Goal: Information Seeking & Learning: Learn about a topic

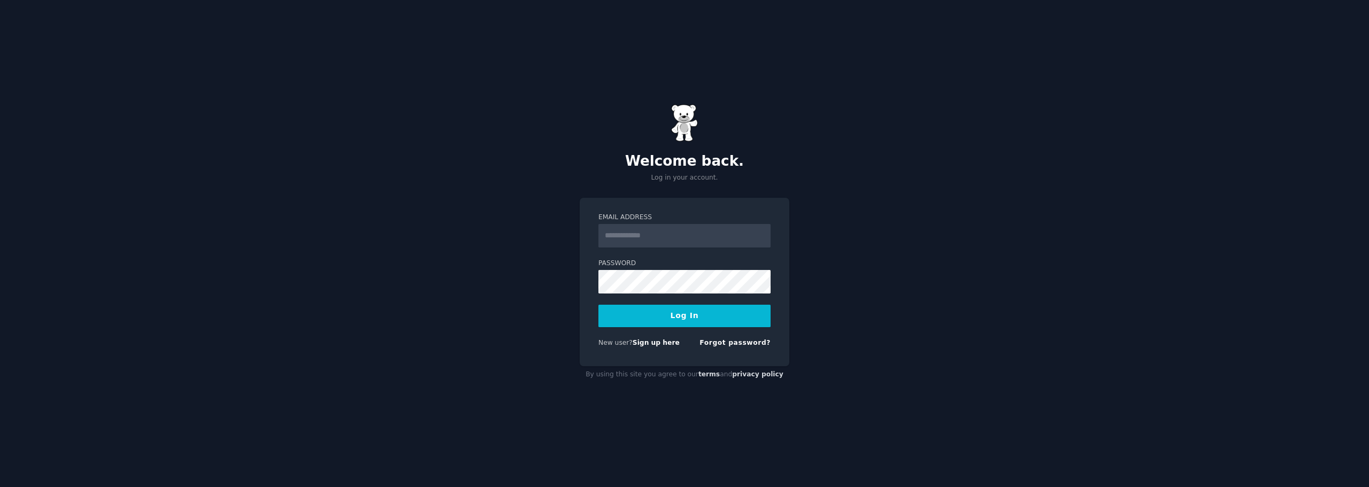
click at [669, 238] on input "Email Address" at bounding box center [684, 236] width 172 height 24
type input "**********"
click at [598, 305] on button "Log In" at bounding box center [684, 316] width 172 height 22
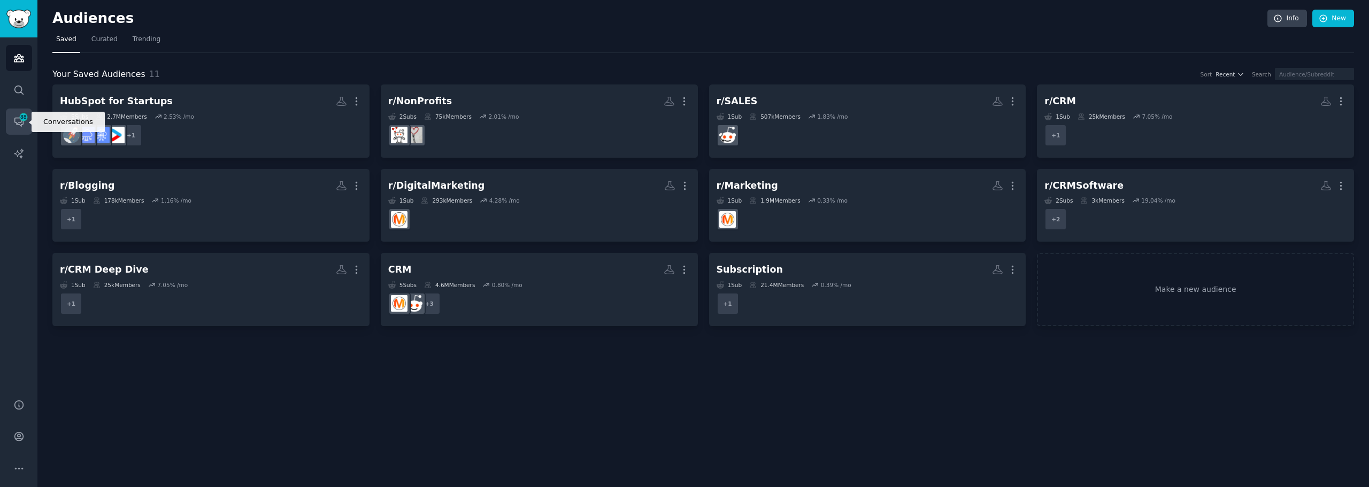
click at [26, 118] on span "88" at bounding box center [24, 116] width 10 height 7
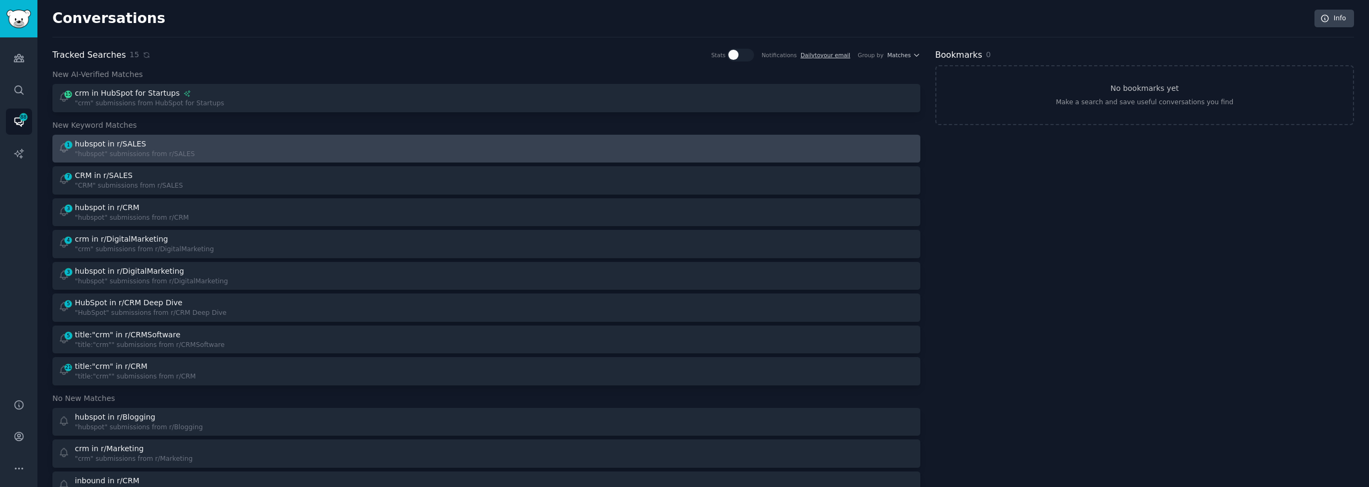
click at [129, 147] on div "hubspot in r/SALES" at bounding box center [110, 143] width 71 height 11
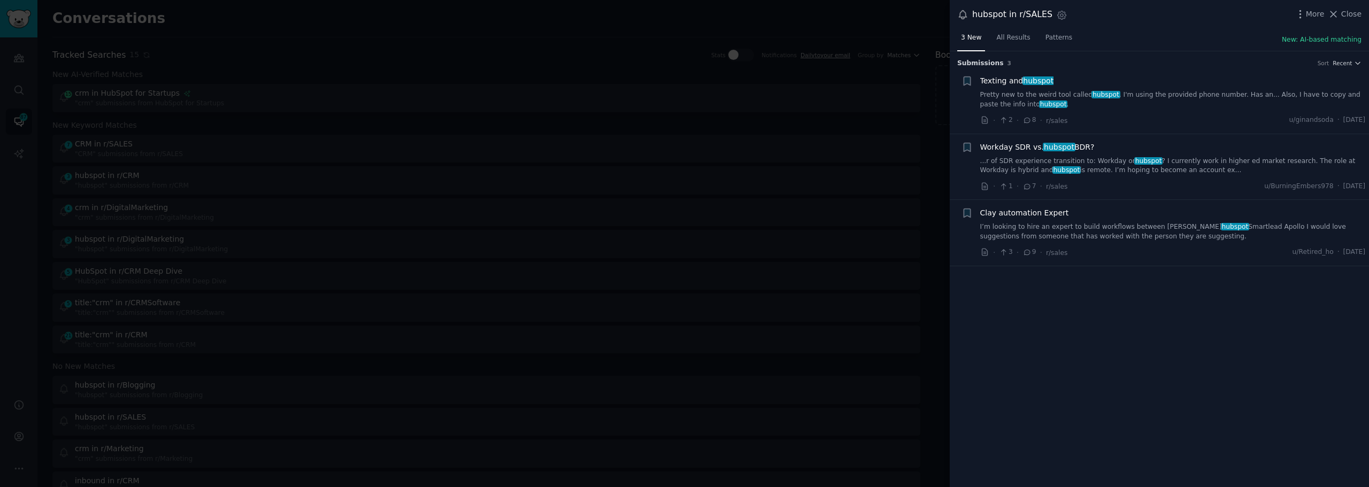
click at [1055, 91] on link "Pretty new to the weird tool called hubspot . I'm using the provided phone numb…" at bounding box center [1173, 99] width 386 height 19
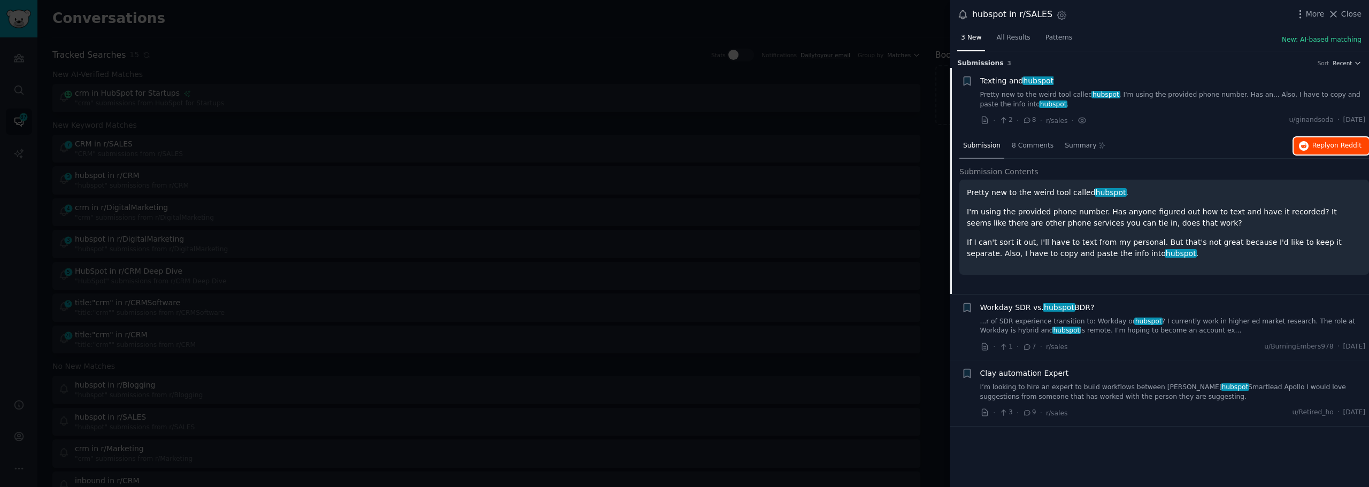
click at [1329, 145] on span "Reply on Reddit" at bounding box center [1336, 146] width 49 height 10
click at [1034, 323] on link "...r of SDR experience transition to: Workday or hubspot ? I currently work in …" at bounding box center [1173, 326] width 386 height 19
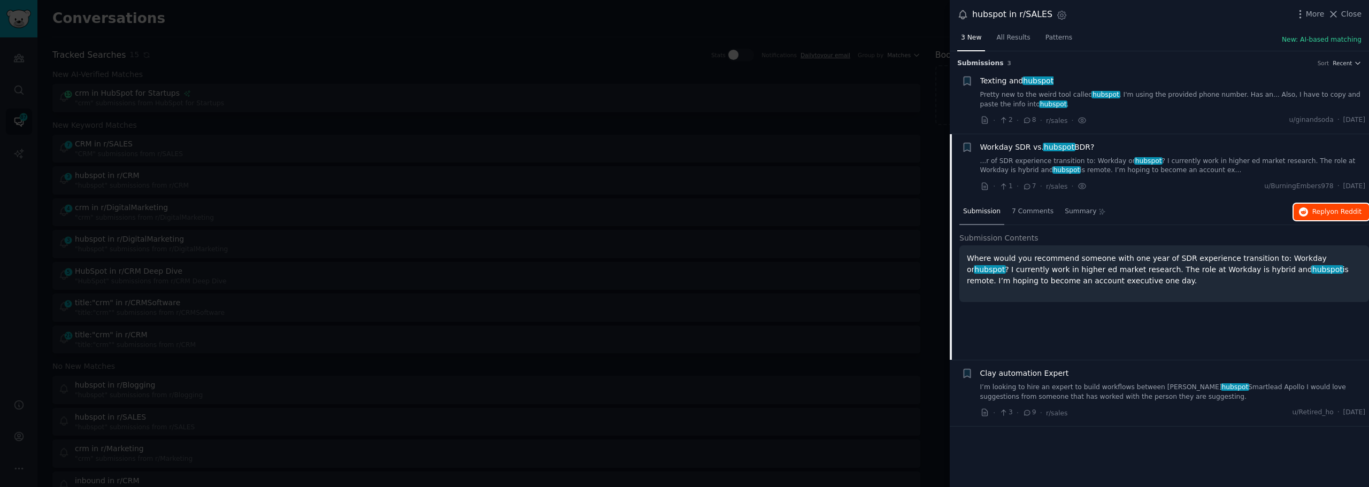
click at [1306, 209] on icon "button" at bounding box center [1304, 212] width 10 height 10
click at [567, 176] on div at bounding box center [684, 243] width 1369 height 487
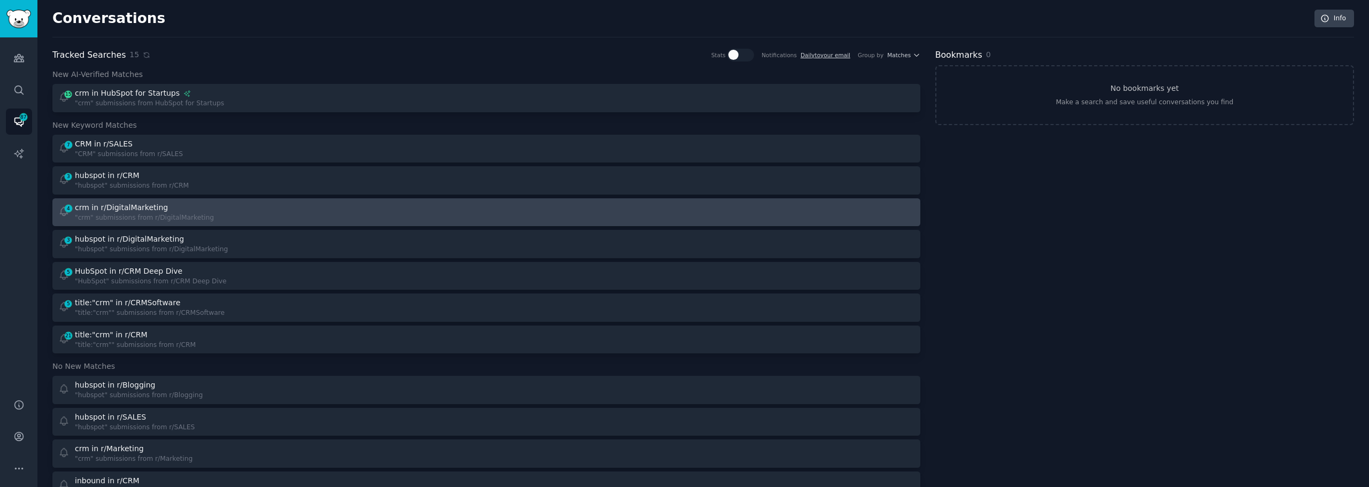
click at [294, 211] on div "4 crm in r/DigitalMarketing "crm" submissions from r/DigitalMarketing" at bounding box center [268, 212] width 421 height 21
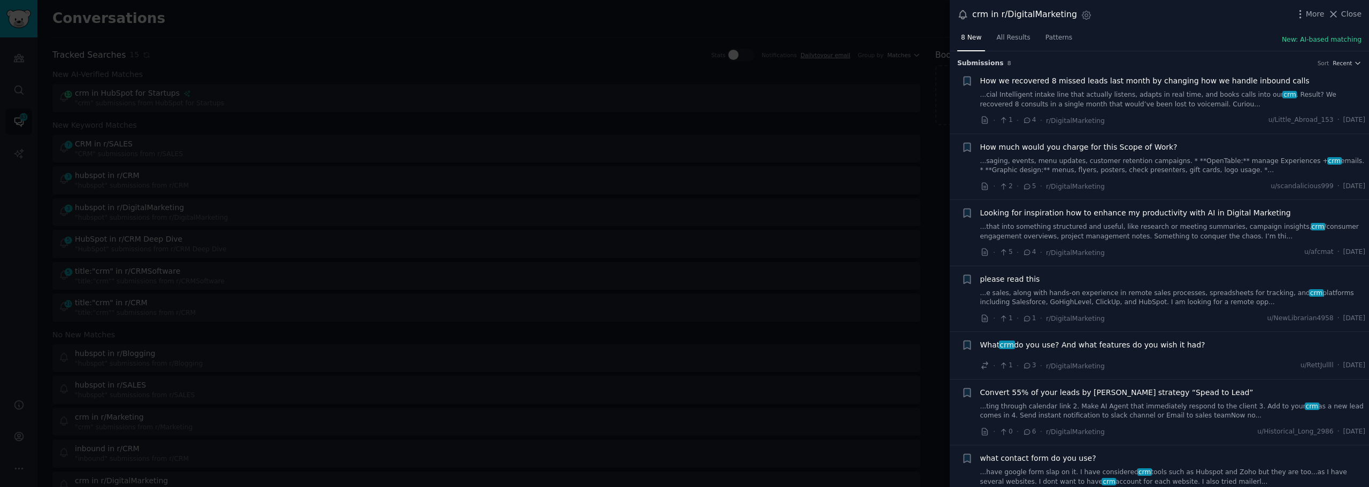
click at [1056, 145] on span "How much would you charge for this Scope of Work?" at bounding box center [1078, 147] width 197 height 11
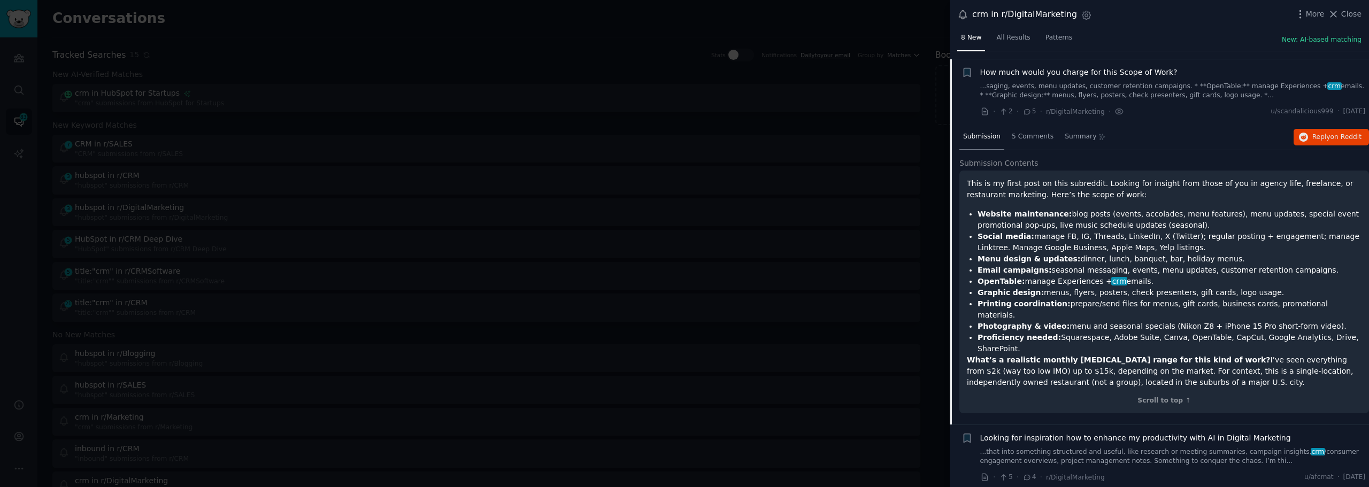
scroll to position [83, 0]
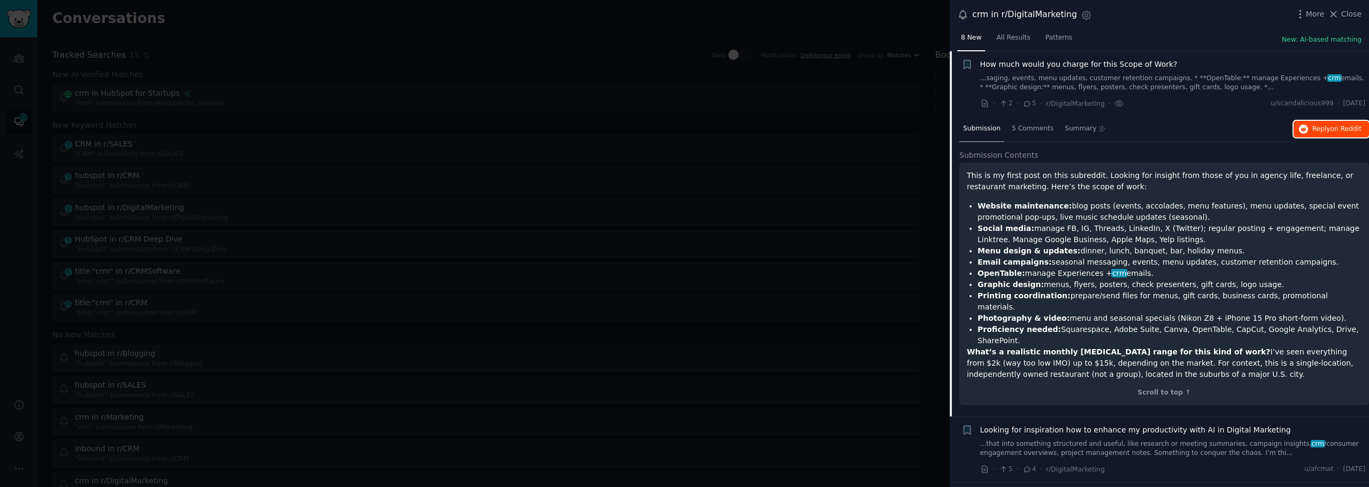
click at [1331, 130] on span "on Reddit" at bounding box center [1345, 128] width 31 height 7
click at [252, 124] on div at bounding box center [684, 243] width 1369 height 487
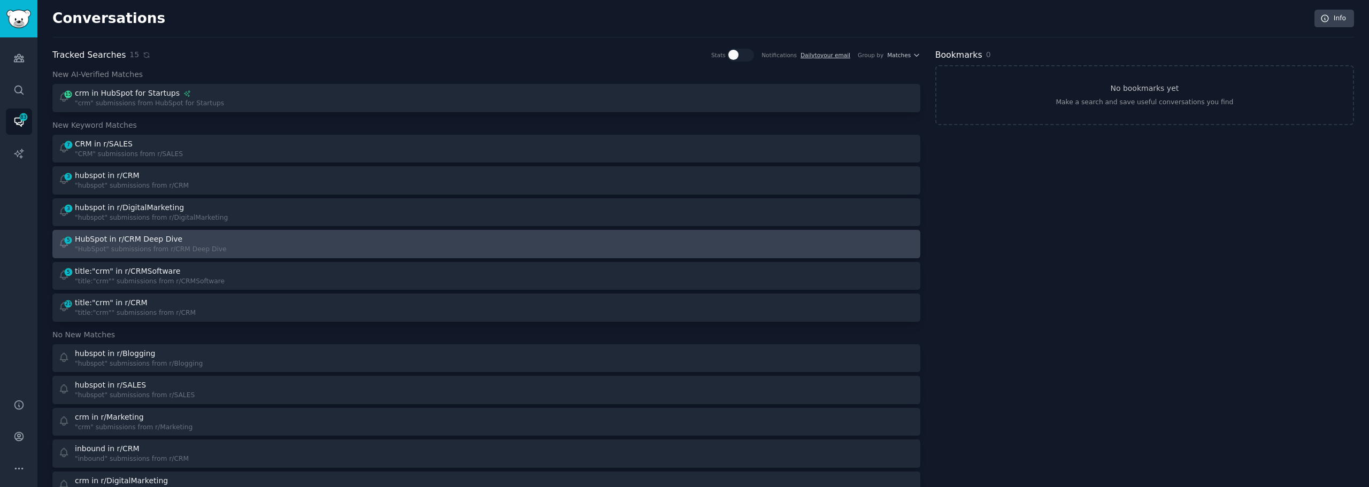
click at [125, 236] on div "HubSpot in r/CRM Deep Dive" at bounding box center [128, 239] width 107 height 11
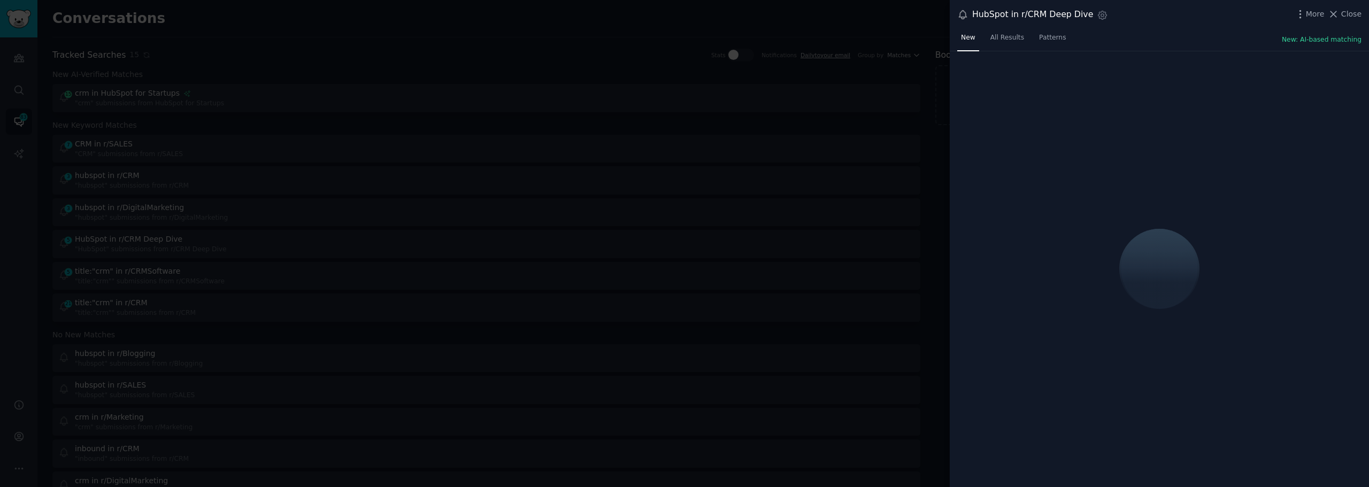
click at [441, 223] on div at bounding box center [684, 243] width 1369 height 487
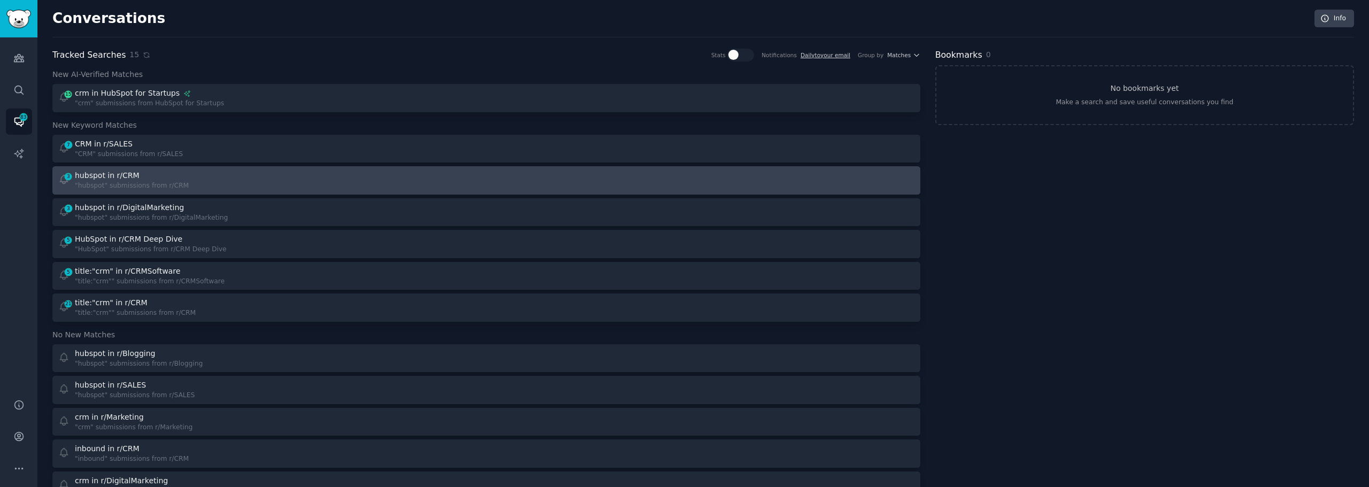
click at [97, 184] on div ""hubspot" submissions from r/CRM" at bounding box center [132, 186] width 114 height 10
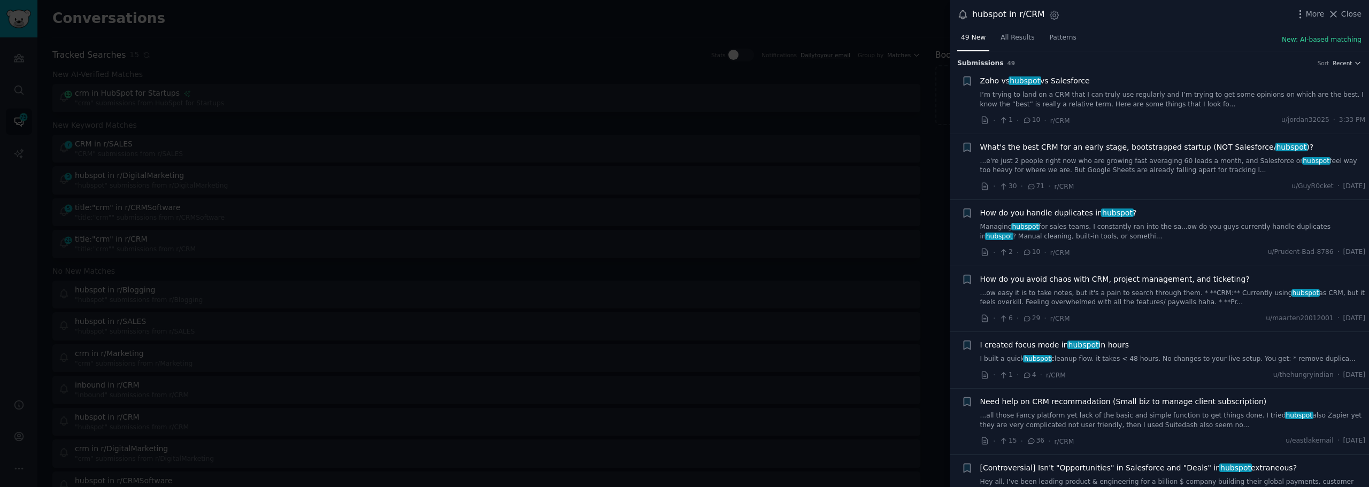
click at [1067, 96] on link "I’m trying to land on a CRM that I can truly use regularly and I’m trying to ge…" at bounding box center [1173, 99] width 386 height 19
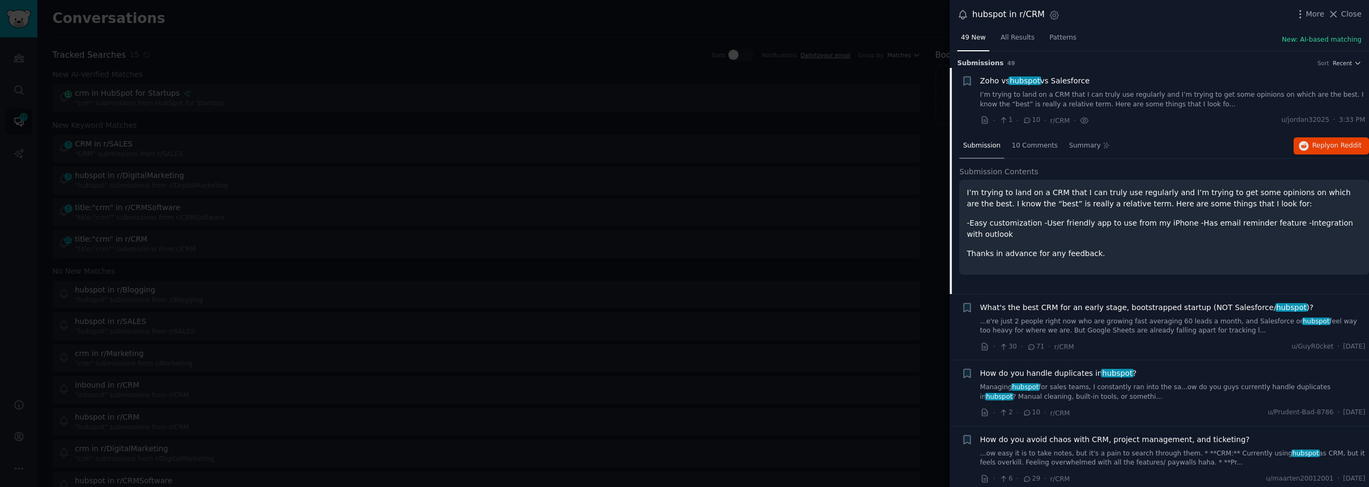
scroll to position [17, 0]
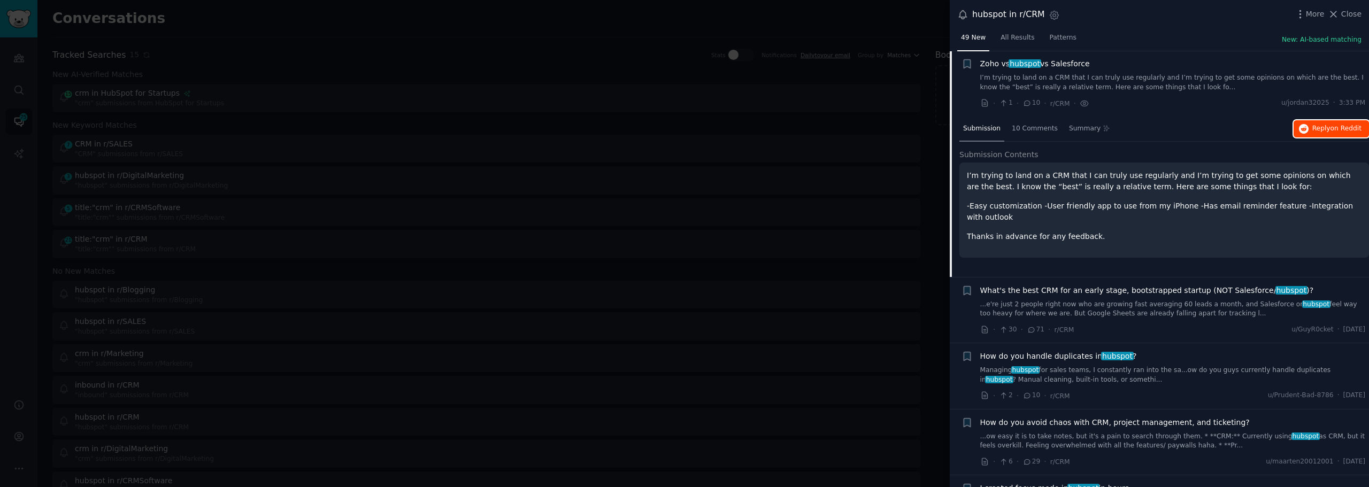
click at [1330, 125] on span "on Reddit" at bounding box center [1345, 128] width 31 height 7
